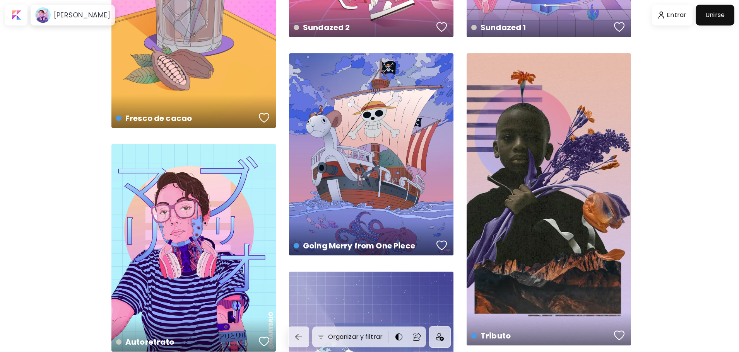
scroll to position [503, 0]
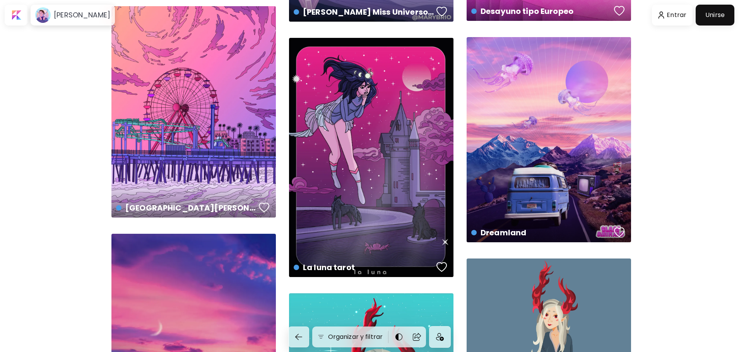
click at [566, 95] on div "Santa Monica Pier US$ 50 | 2000 x 2574 px Girl'Nymph 2 US$ 50 | 15 x 20 cm Auto…" at bounding box center [369, 187] width 739 height 2406
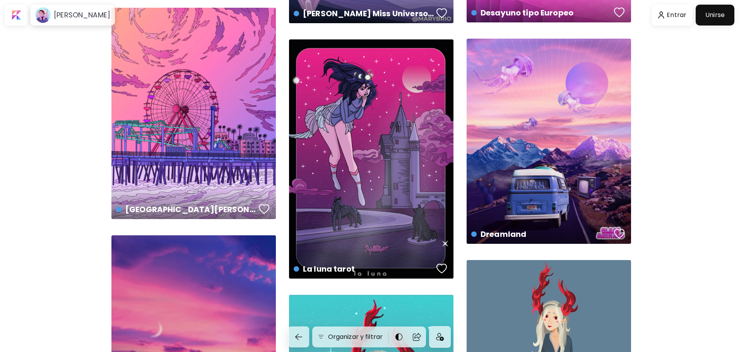
scroll to position [1044, 0]
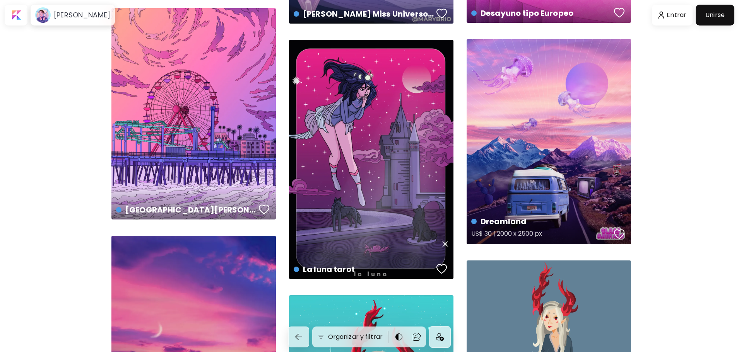
click at [563, 116] on div "Dreamland US$ 30 | 2000 x 2500 px" at bounding box center [548, 141] width 164 height 205
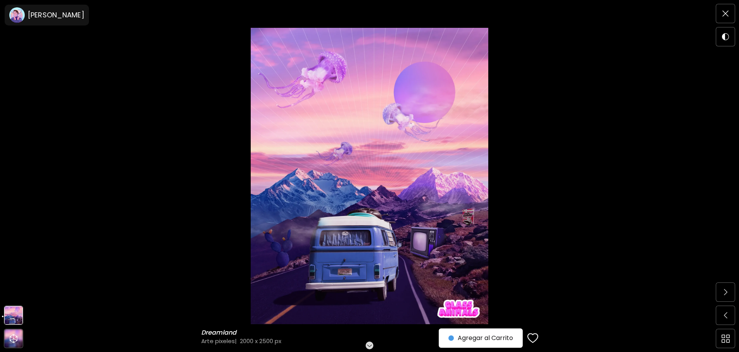
click at [345, 218] on img at bounding box center [369, 176] width 674 height 297
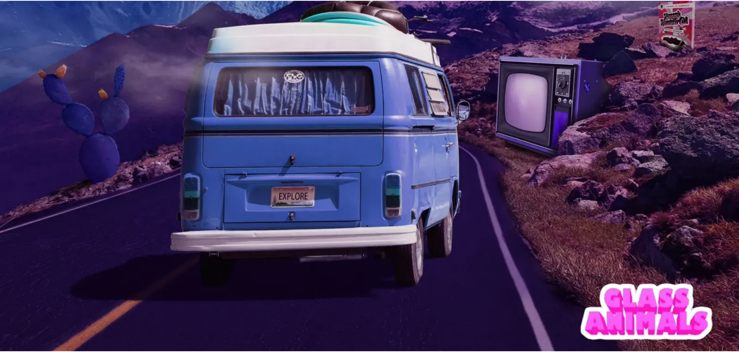
scroll to position [571, 0]
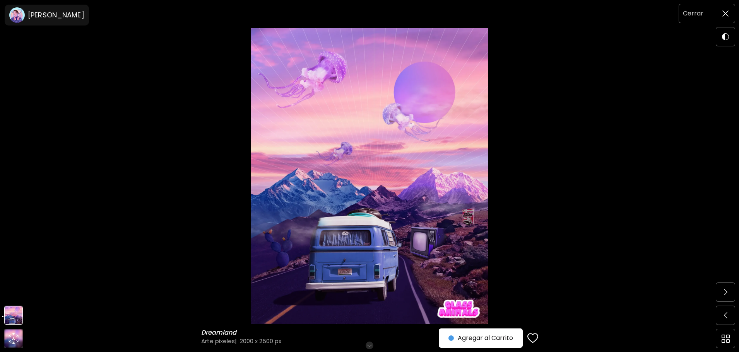
click at [730, 12] on span at bounding box center [725, 13] width 16 height 16
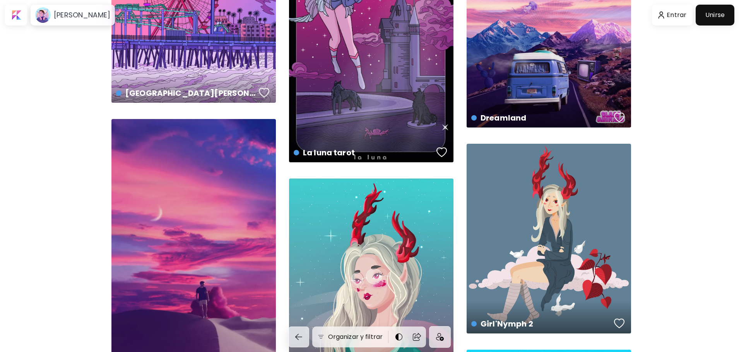
scroll to position [1160, 0]
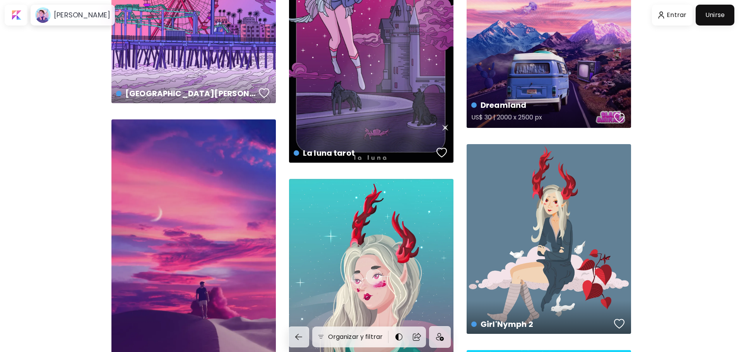
click at [482, 117] on h5 "US$ 30 | 2000 x 2500 px" at bounding box center [541, 118] width 140 height 15
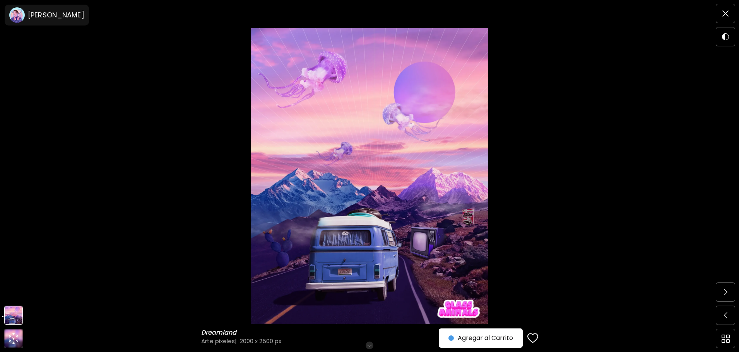
scroll to position [77, 0]
click at [461, 337] on span "Agregar al Carrito" at bounding box center [480, 338] width 65 height 9
click at [490, 340] on span "Realizar compra" at bounding box center [480, 338] width 63 height 9
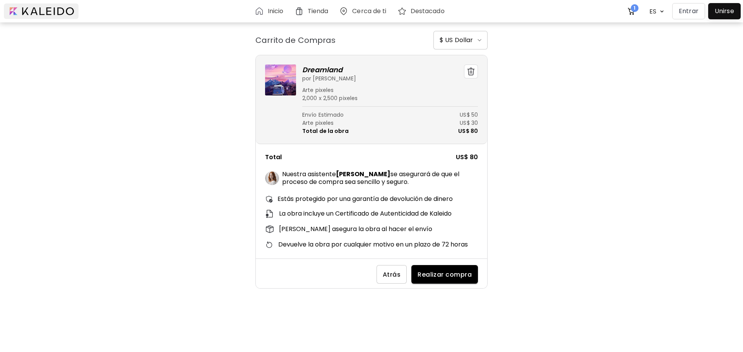
click at [56, 9] on div at bounding box center [41, 10] width 75 height 15
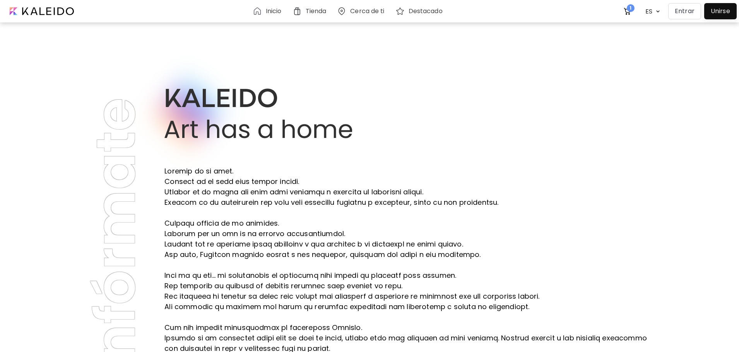
click at [728, 13] on div at bounding box center [720, 11] width 29 height 12
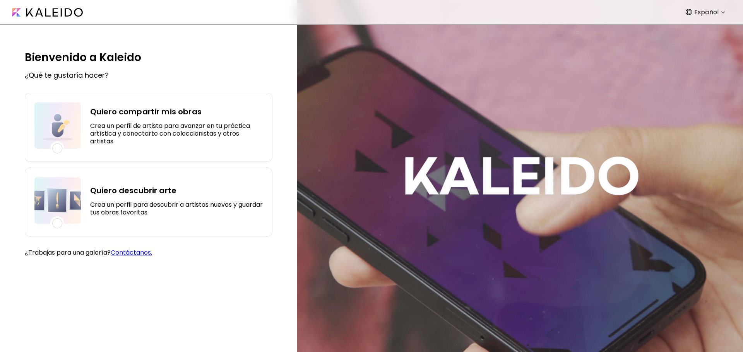
click at [175, 119] on div "Quiero compartir mis obras Crea un perfil de artista para avanzar en tu práctic…" at bounding box center [176, 126] width 173 height 46
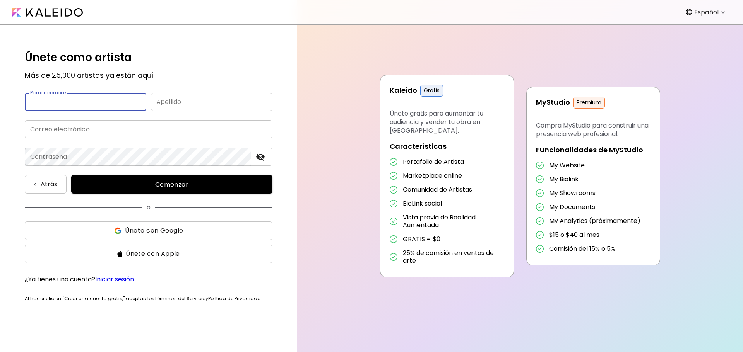
click at [80, 106] on input "text" at bounding box center [85, 102] width 121 height 18
type input "******"
type input "********"
type input "**********"
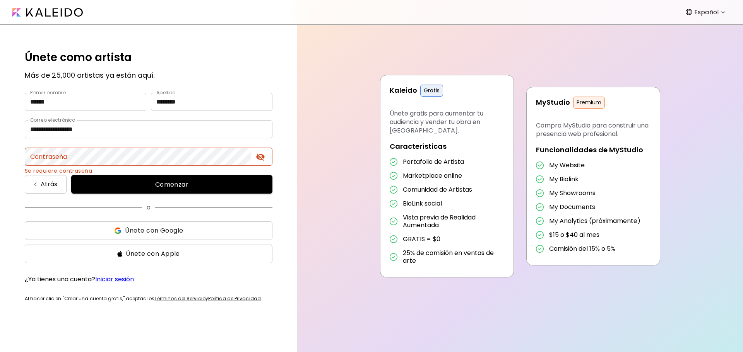
drag, startPoint x: 619, startPoint y: 245, endPoint x: 712, endPoint y: 128, distance: 149.5
click at [712, 128] on div "Kaleido Gratis Únete gratis para aumentar tu audiencia y vender tu obra en Kale…" at bounding box center [520, 176] width 446 height 352
drag, startPoint x: 134, startPoint y: 24, endPoint x: 60, endPoint y: 13, distance: 75.4
click at [134, 24] on nav "Español *******" at bounding box center [371, 12] width 743 height 25
click at [58, 10] on img at bounding box center [47, 12] width 70 height 9
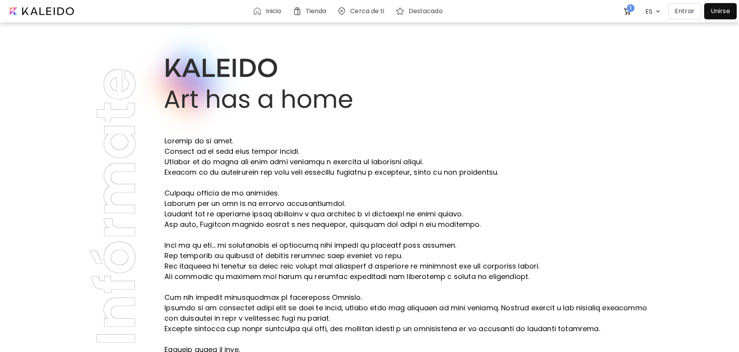
scroll to position [6, 0]
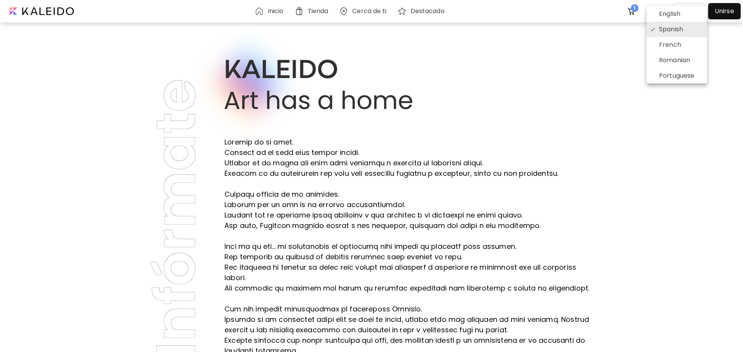
click at [649, 11] on body "Inicio Tienda Cerca de ti Destacado 1 ES ******* Entrar Unirse Infórmate Conoce…" at bounding box center [373, 176] width 747 height 352
click at [631, 12] on div at bounding box center [371, 176] width 743 height 352
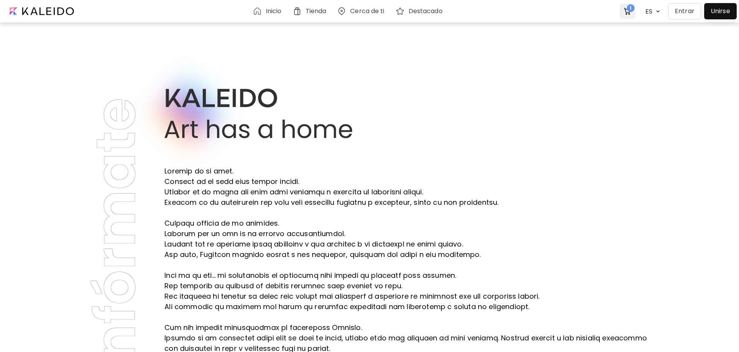
click at [626, 11] on img at bounding box center [627, 11] width 9 height 9
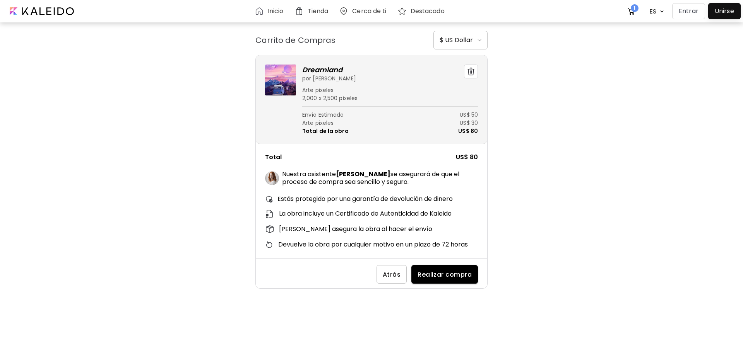
click at [284, 81] on img at bounding box center [280, 80] width 31 height 31
click at [314, 13] on h6 "Tienda" at bounding box center [318, 11] width 21 height 6
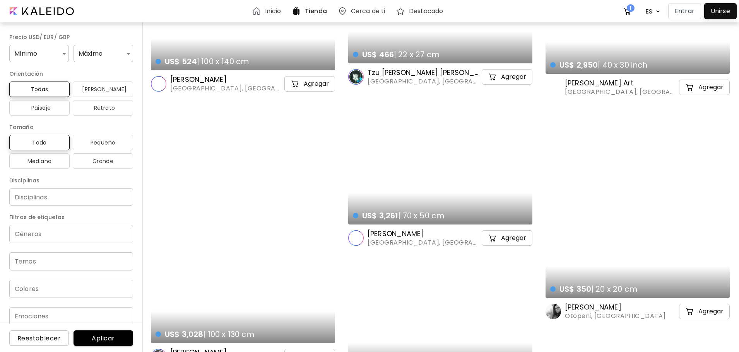
scroll to position [2032, 0]
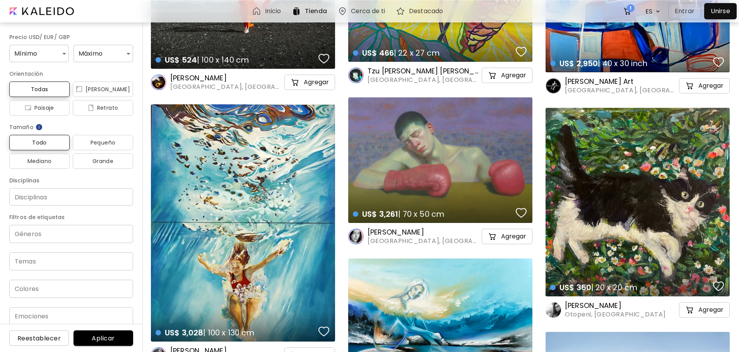
click at [484, 159] on div "US$ 3,261 | 70 x 50 cm details" at bounding box center [440, 160] width 184 height 126
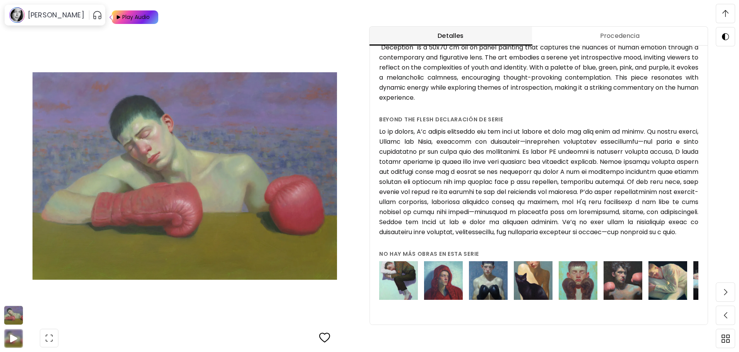
scroll to position [812, 0]
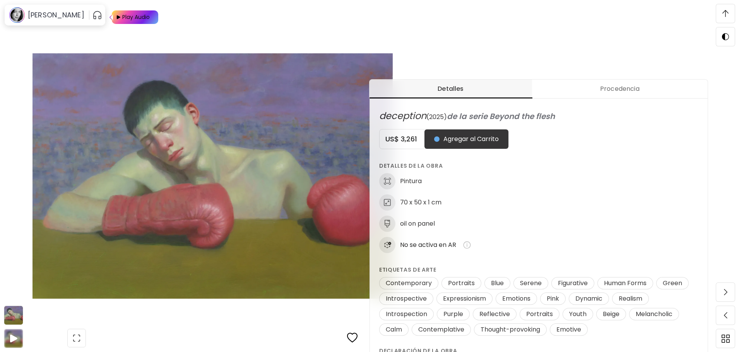
click at [724, 17] on span at bounding box center [725, 13] width 16 height 16
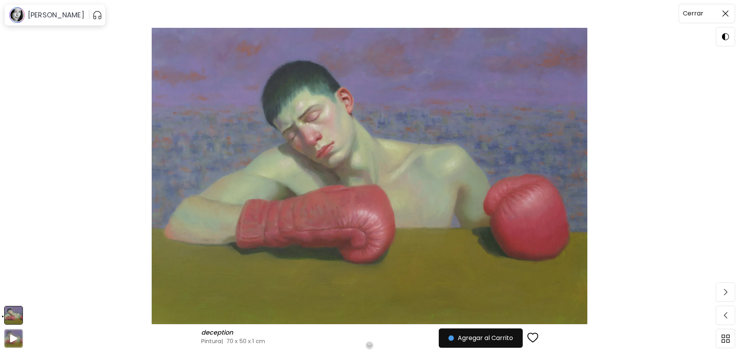
click at [728, 12] on img at bounding box center [725, 13] width 6 height 6
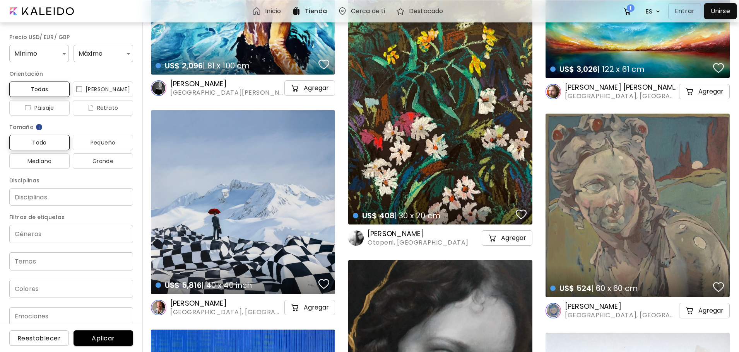
scroll to position [4046, 0]
click at [494, 164] on div "US$ 408 | 30 x 20 cm details" at bounding box center [440, 94] width 184 height 260
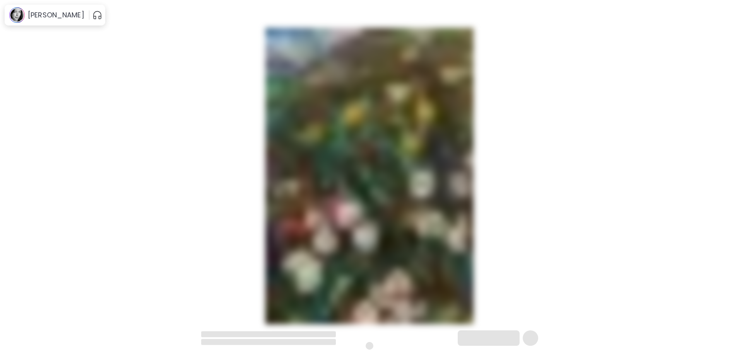
click at [494, 164] on img at bounding box center [369, 176] width 674 height 297
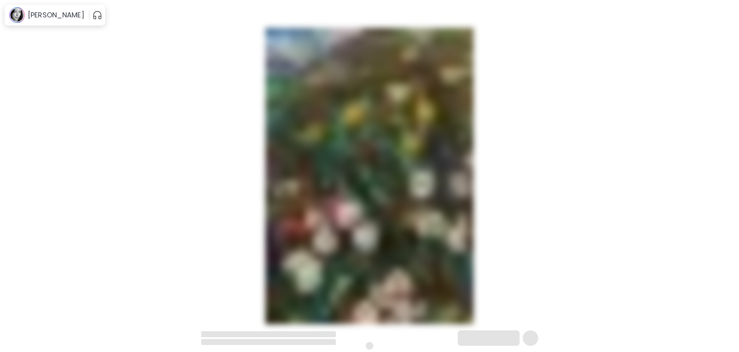
click at [413, 161] on img at bounding box center [369, 176] width 674 height 297
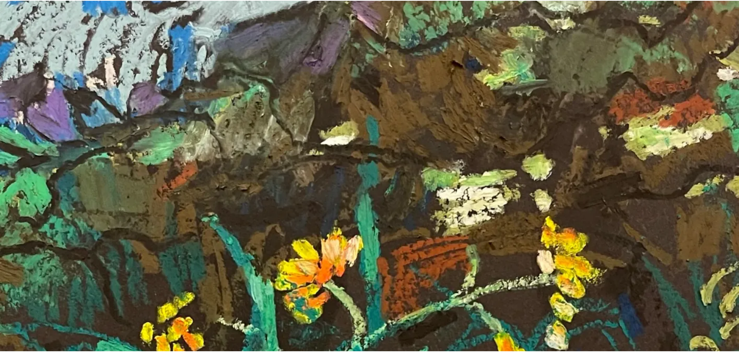
scroll to position [85, 0]
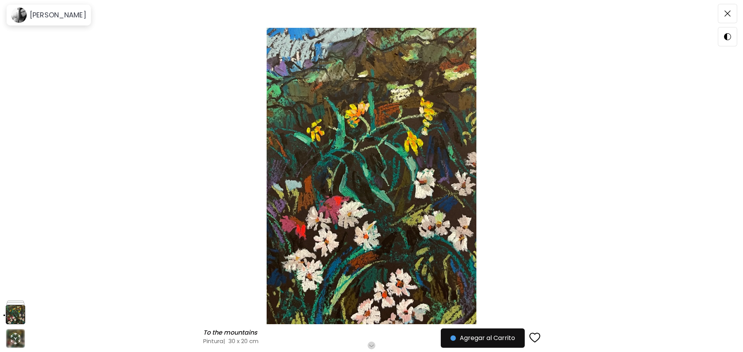
scroll to position [2, 0]
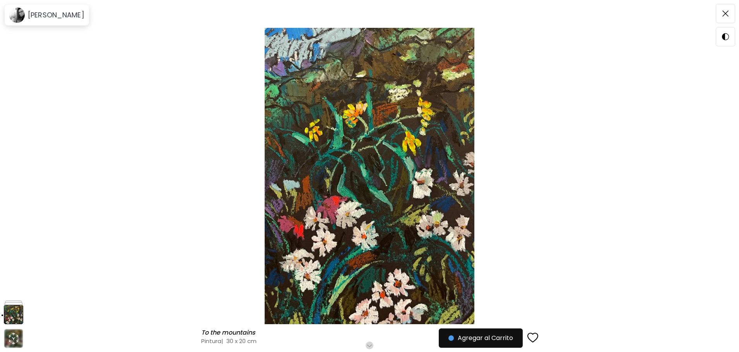
click at [372, 133] on img at bounding box center [369, 176] width 674 height 297
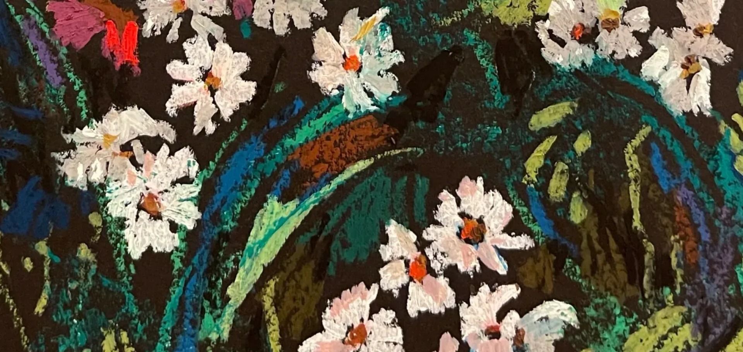
scroll to position [692, 0]
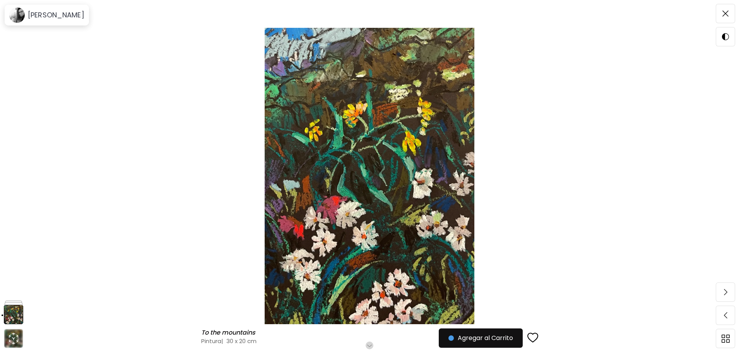
scroll to position [4, 0]
click at [723, 10] on span at bounding box center [725, 13] width 16 height 16
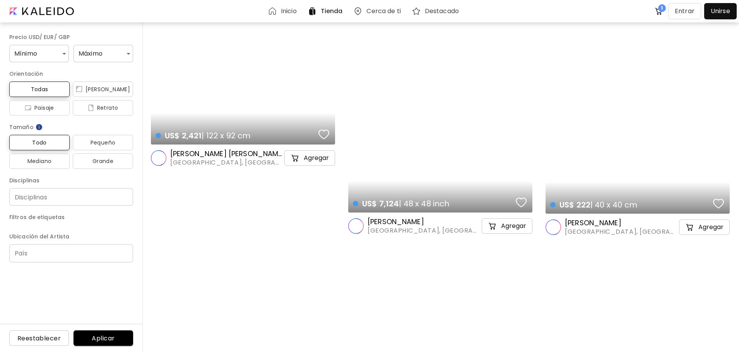
scroll to position [4046, 0]
